Goal: Information Seeking & Learning: Learn about a topic

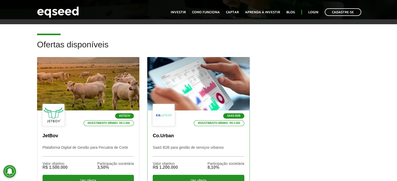
scroll to position [156, 0]
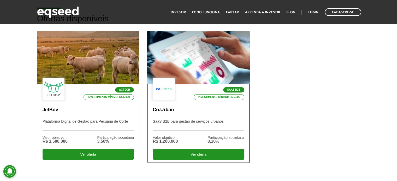
click at [183, 122] on p "SaaS B2B para gestão de serviços urbanos" at bounding box center [199, 124] width 92 height 11
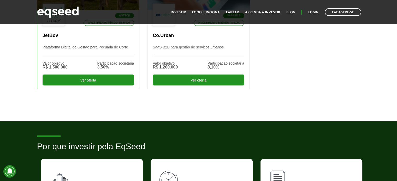
scroll to position [183, 0]
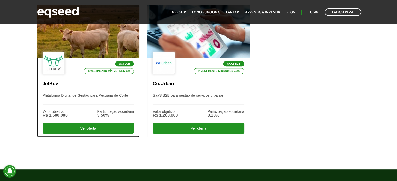
click at [77, 92] on div "Agtech Investimento mínimo: R$ 5.000 JetBov Plataforma Digital de Gestão para P…" at bounding box center [88, 97] width 102 height 79
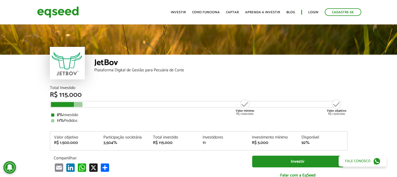
click at [157, 72] on div "Plataforma Digital de Gestão para Pecuária de Corte" at bounding box center [220, 70] width 253 height 4
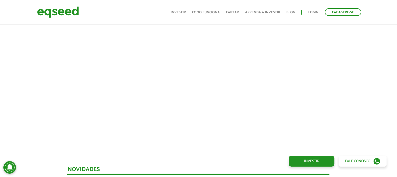
scroll to position [183, 0]
